Goal: Browse casually: Explore the website without a specific task or goal

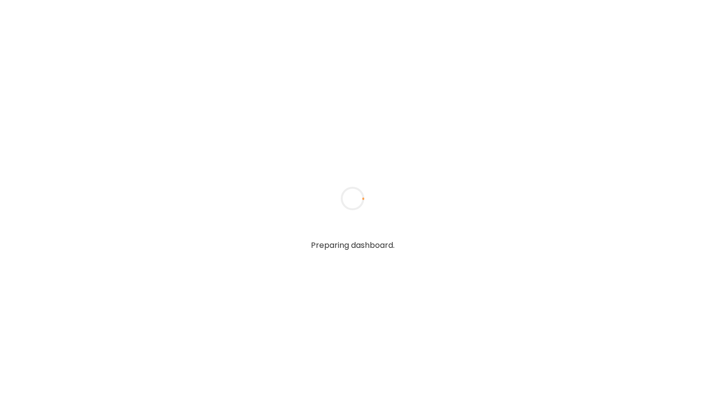
type input "**********"
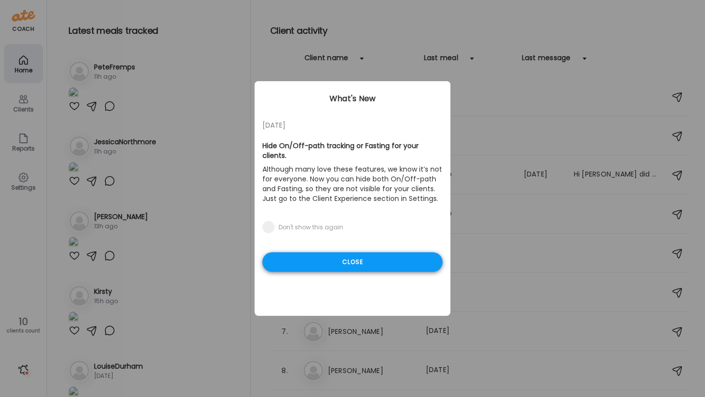
click at [332, 253] on div "Close" at bounding box center [352, 263] width 180 height 20
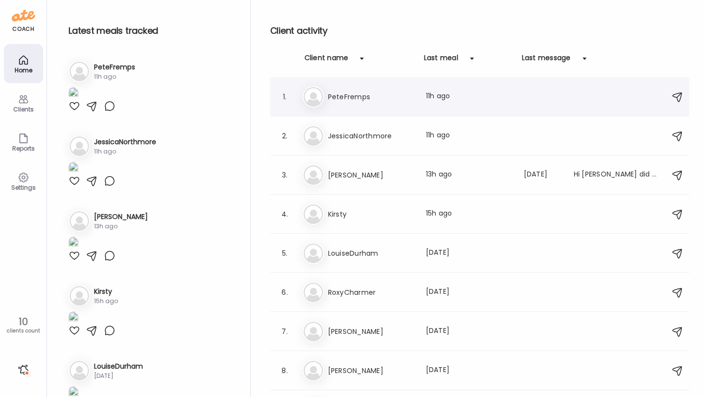
click at [379, 104] on div "Pe PeteFremps Last meal: 11h ago" at bounding box center [480, 97] width 357 height 22
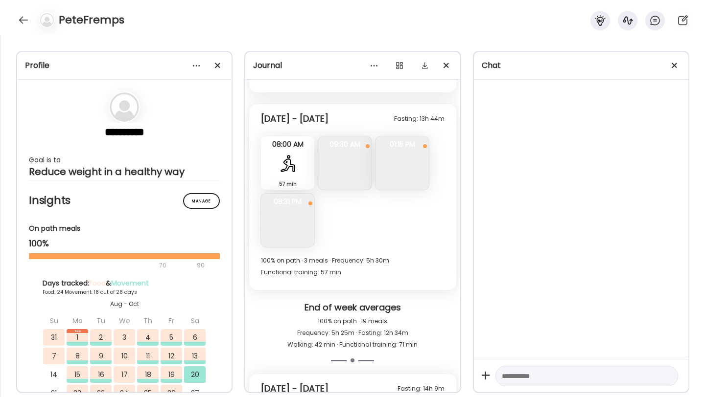
scroll to position [5812, 0]
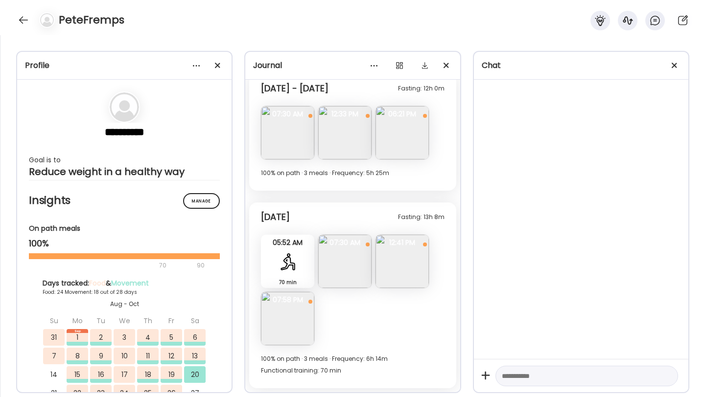
click at [292, 317] on img at bounding box center [287, 318] width 53 height 53
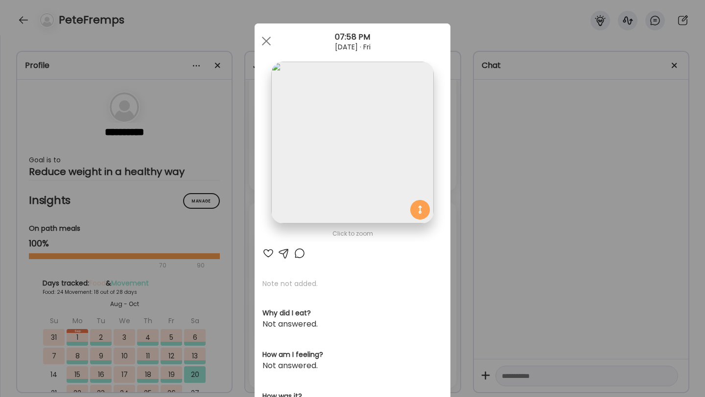
click at [263, 21] on div "Ate Coach Dashboard Wahoo! It’s official Take a moment to set up your Coach Pro…" at bounding box center [352, 198] width 705 height 397
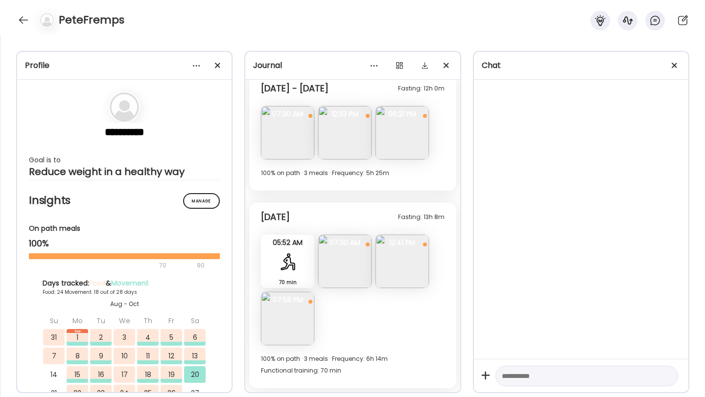
click at [287, 318] on img at bounding box center [287, 318] width 53 height 53
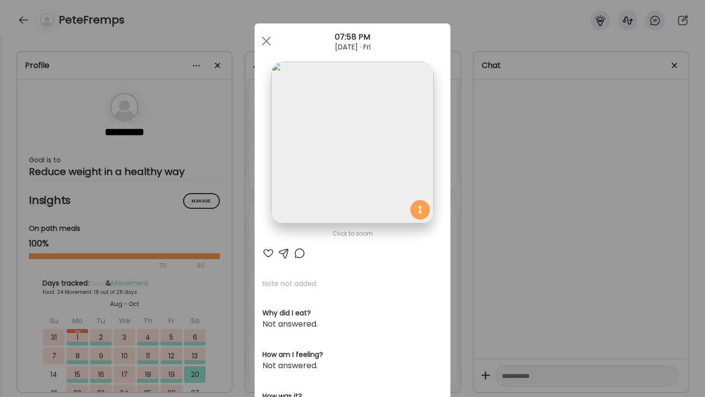
click at [323, 164] on img at bounding box center [352, 143] width 162 height 162
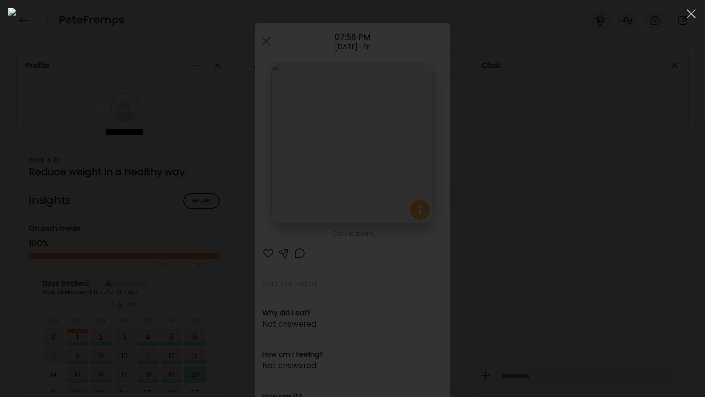
click at [279, 116] on img at bounding box center [352, 199] width 689 height 382
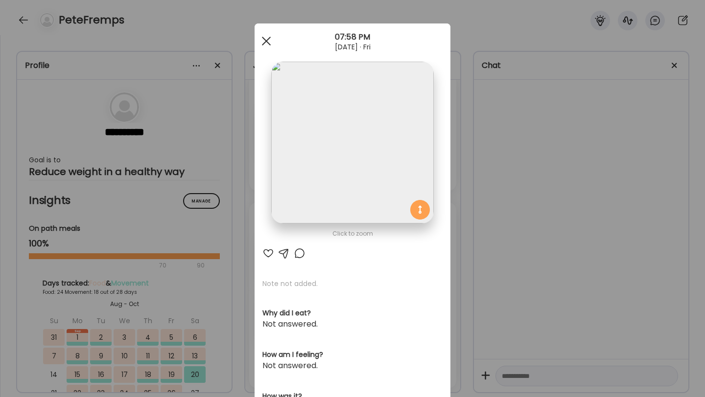
click at [267, 36] on div at bounding box center [266, 41] width 20 height 20
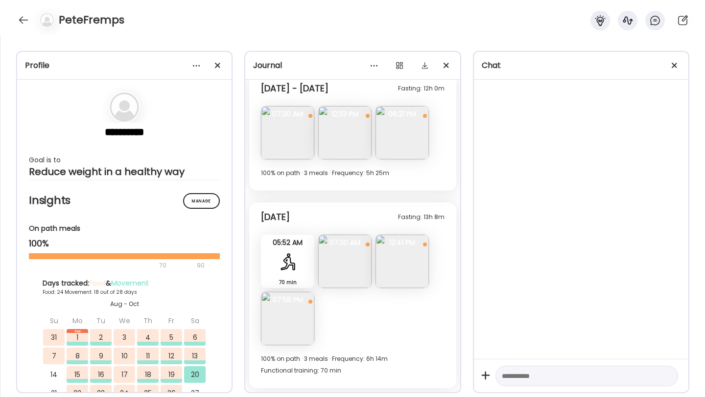
click at [269, 318] on img at bounding box center [287, 318] width 53 height 53
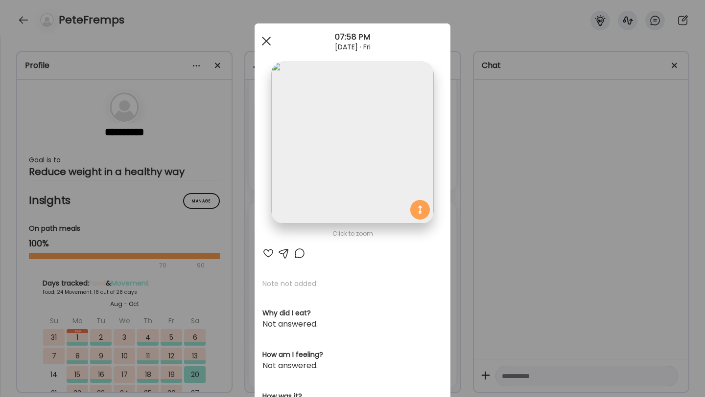
click at [267, 40] on span at bounding box center [266, 41] width 9 height 9
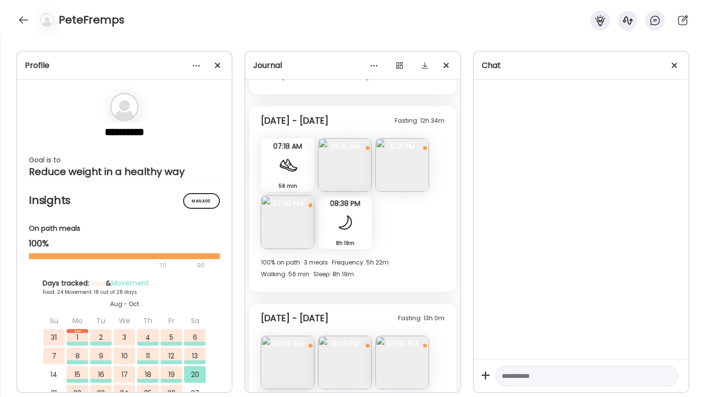
scroll to position [5348, 0]
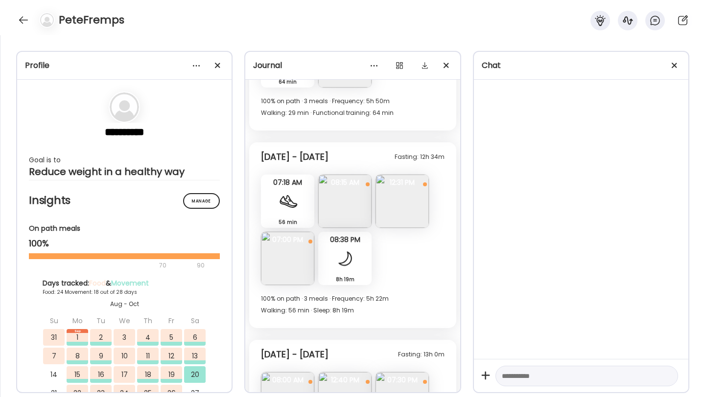
click at [402, 223] on img at bounding box center [401, 201] width 53 height 53
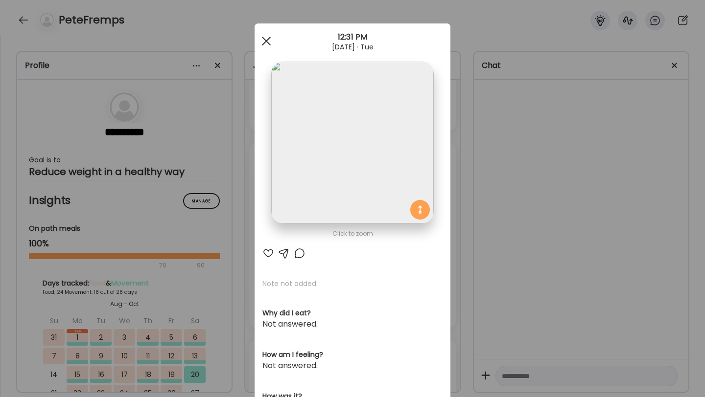
click at [267, 39] on span at bounding box center [266, 41] width 9 height 9
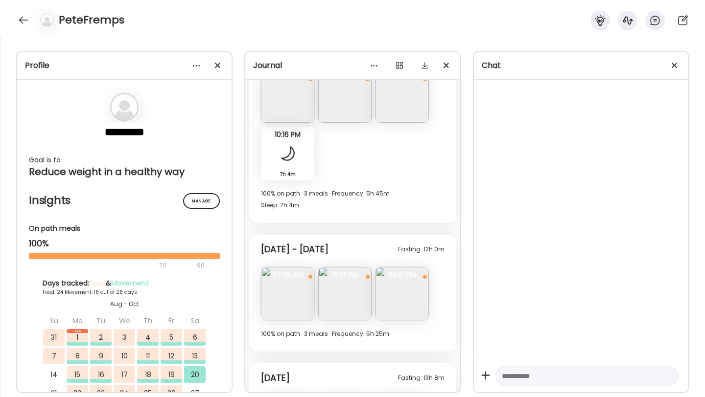
scroll to position [5759, 0]
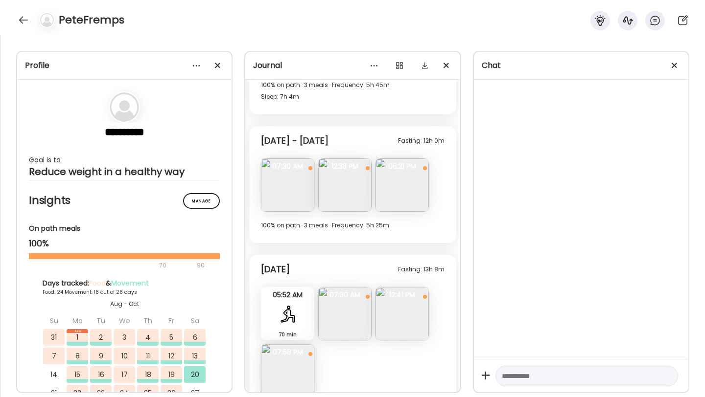
click at [392, 184] on img at bounding box center [401, 185] width 53 height 53
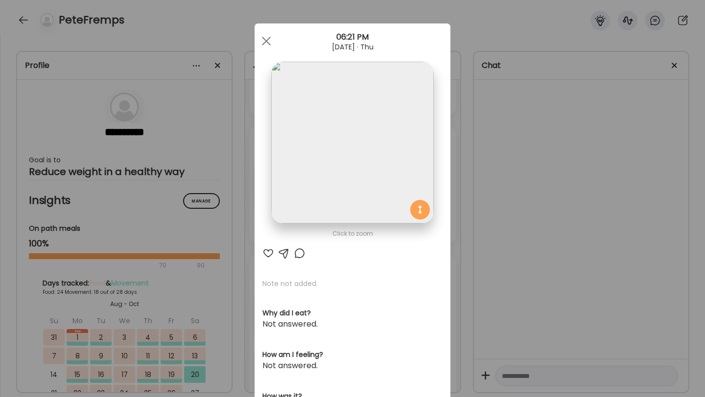
click at [360, 149] on img at bounding box center [352, 143] width 162 height 162
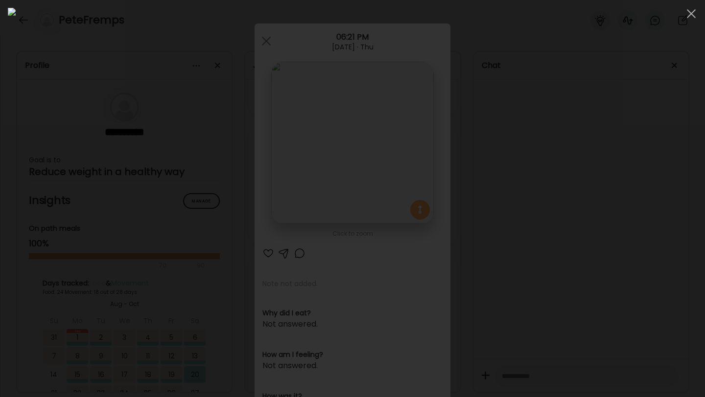
click at [330, 106] on img at bounding box center [352, 199] width 689 height 382
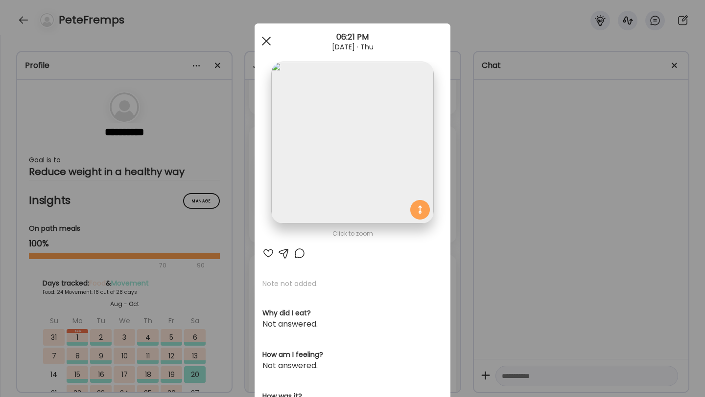
click at [273, 46] on div at bounding box center [266, 41] width 20 height 20
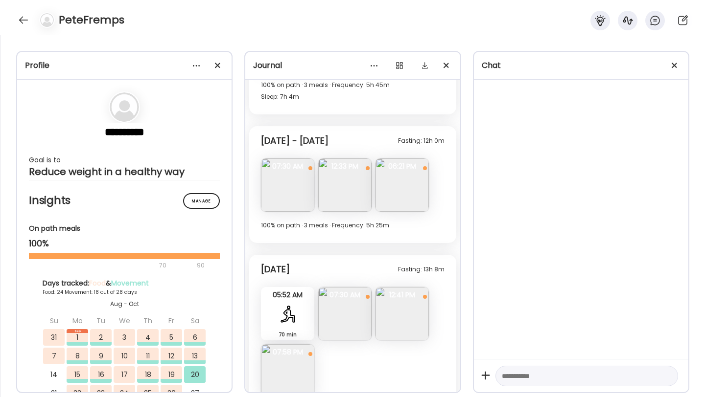
scroll to position [5812, 0]
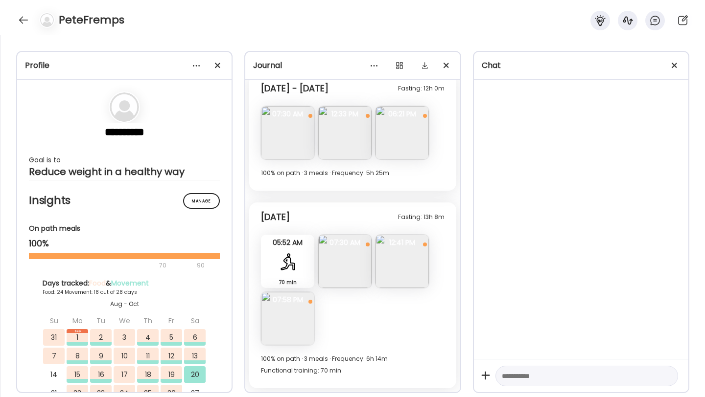
click at [405, 138] on img at bounding box center [401, 132] width 53 height 53
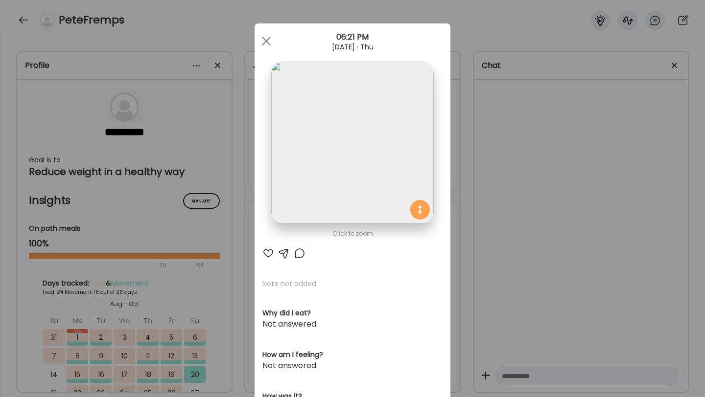
click at [336, 168] on img at bounding box center [352, 143] width 162 height 162
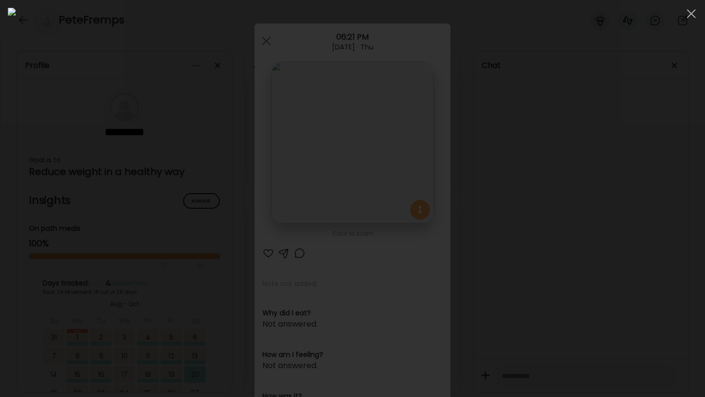
click at [336, 168] on img at bounding box center [352, 199] width 689 height 382
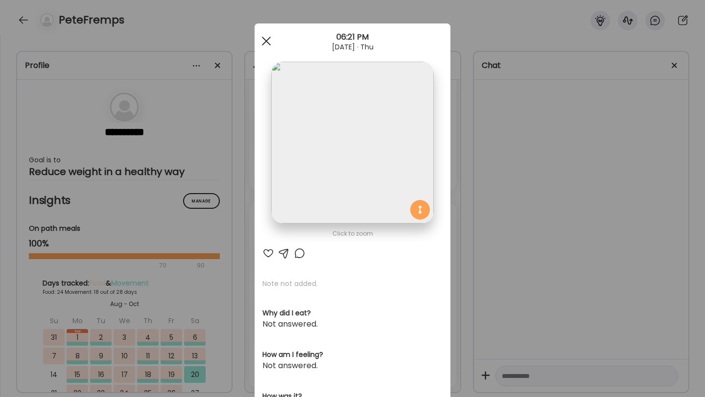
click at [270, 43] on div at bounding box center [266, 41] width 20 height 20
